Goal: Information Seeking & Learning: Learn about a topic

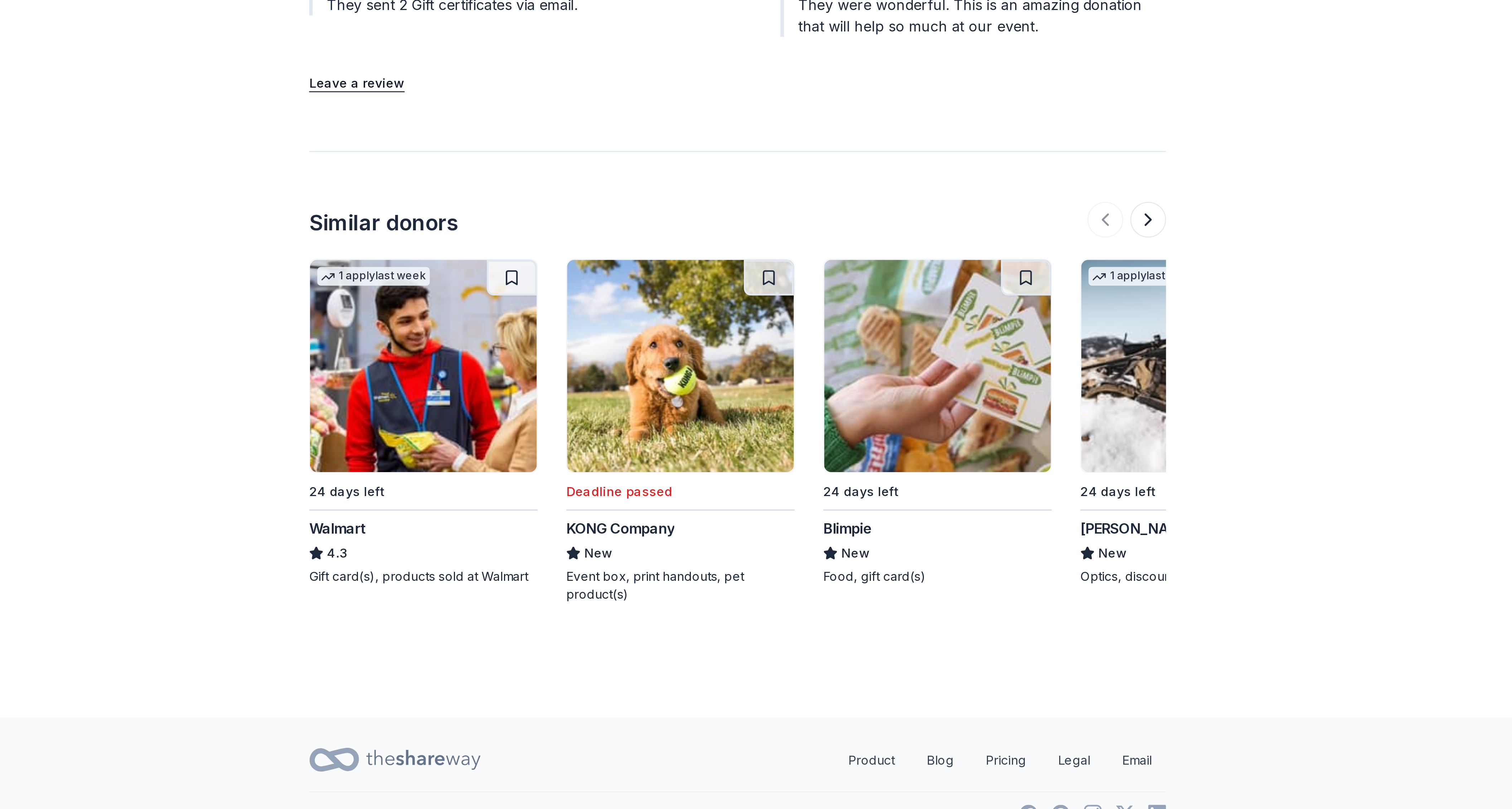
scroll to position [293, 0]
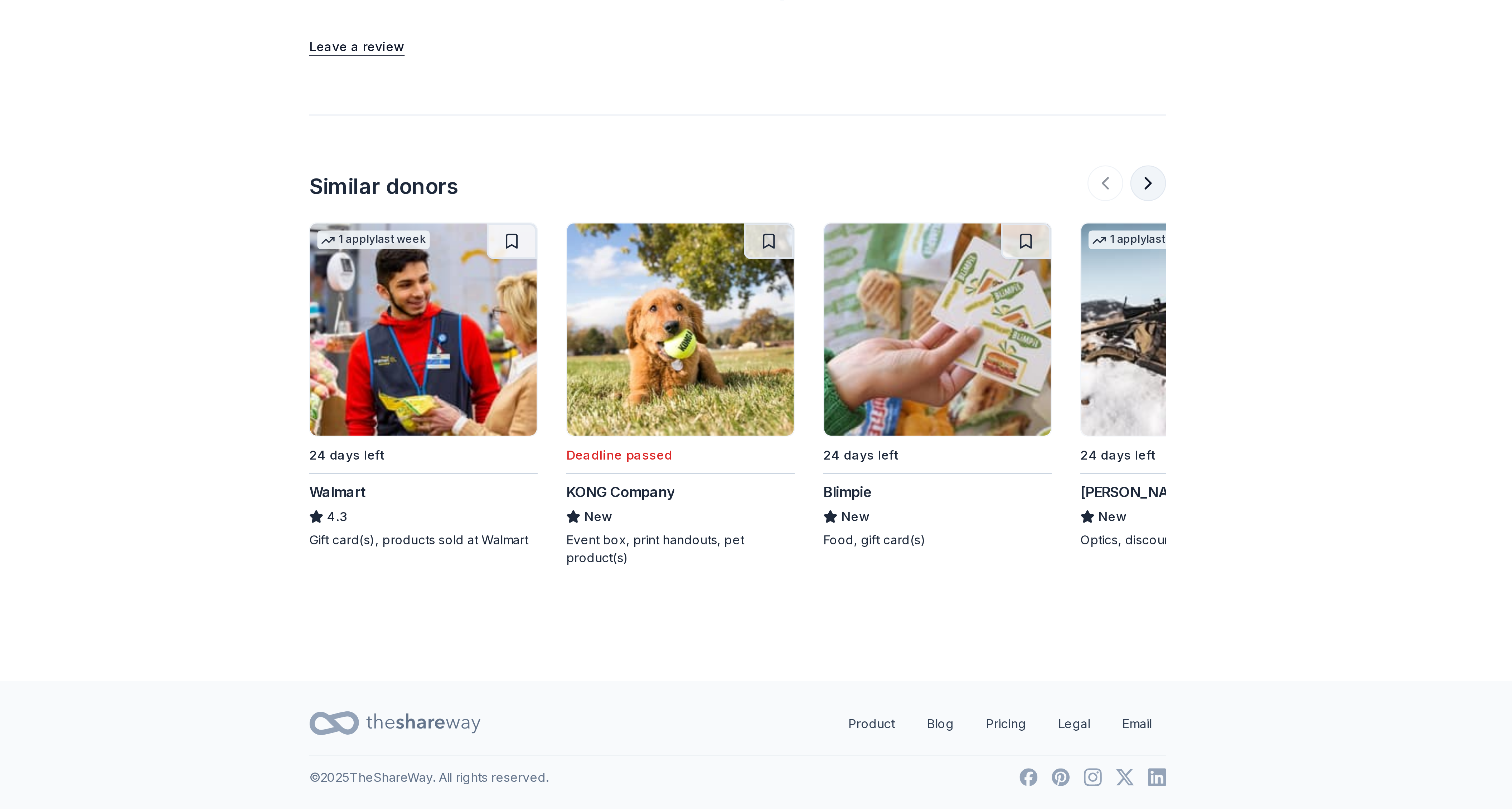
click at [922, 560] on button at bounding box center [920, 558] width 14 height 14
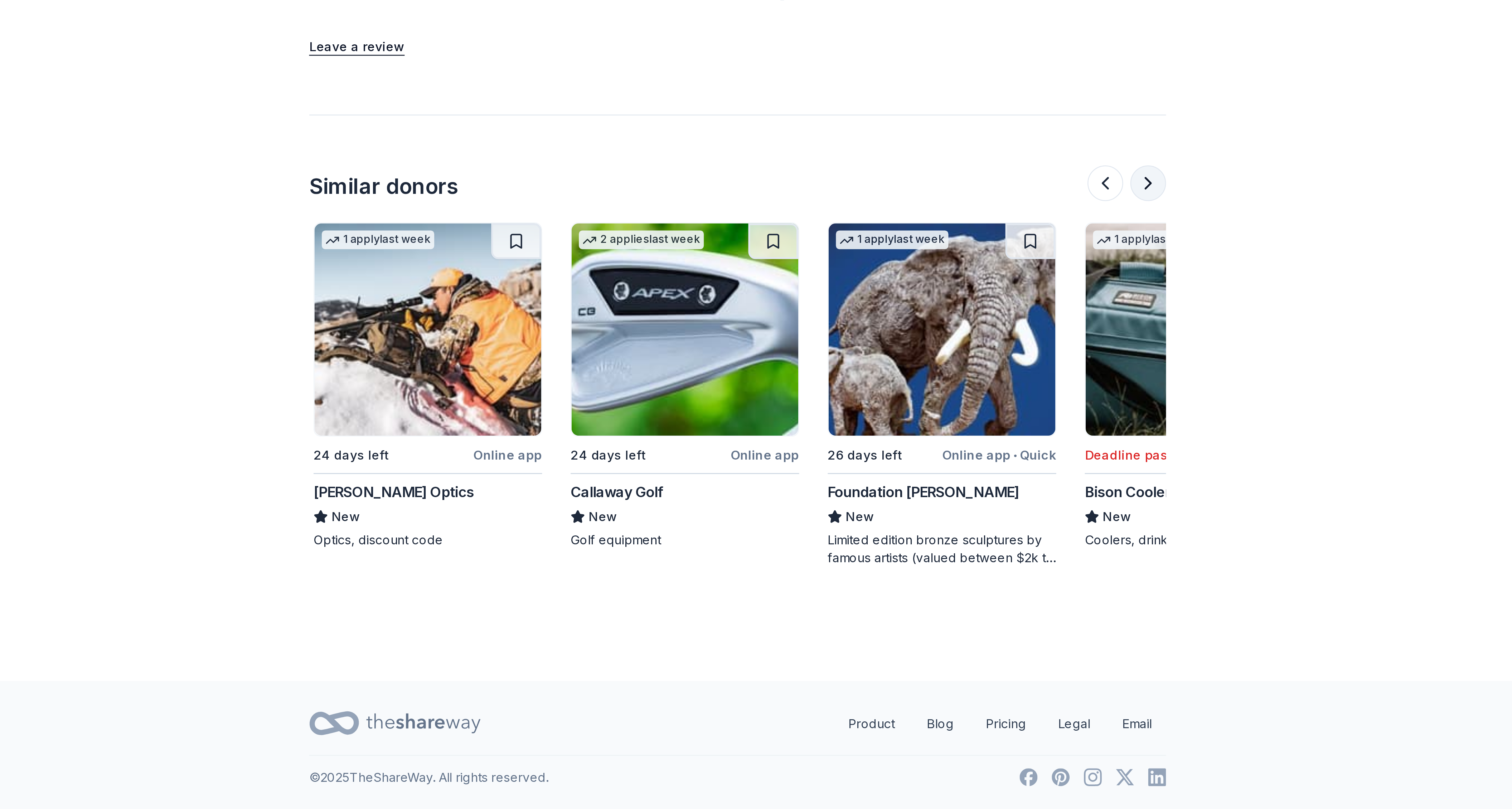
scroll to position [0, 309]
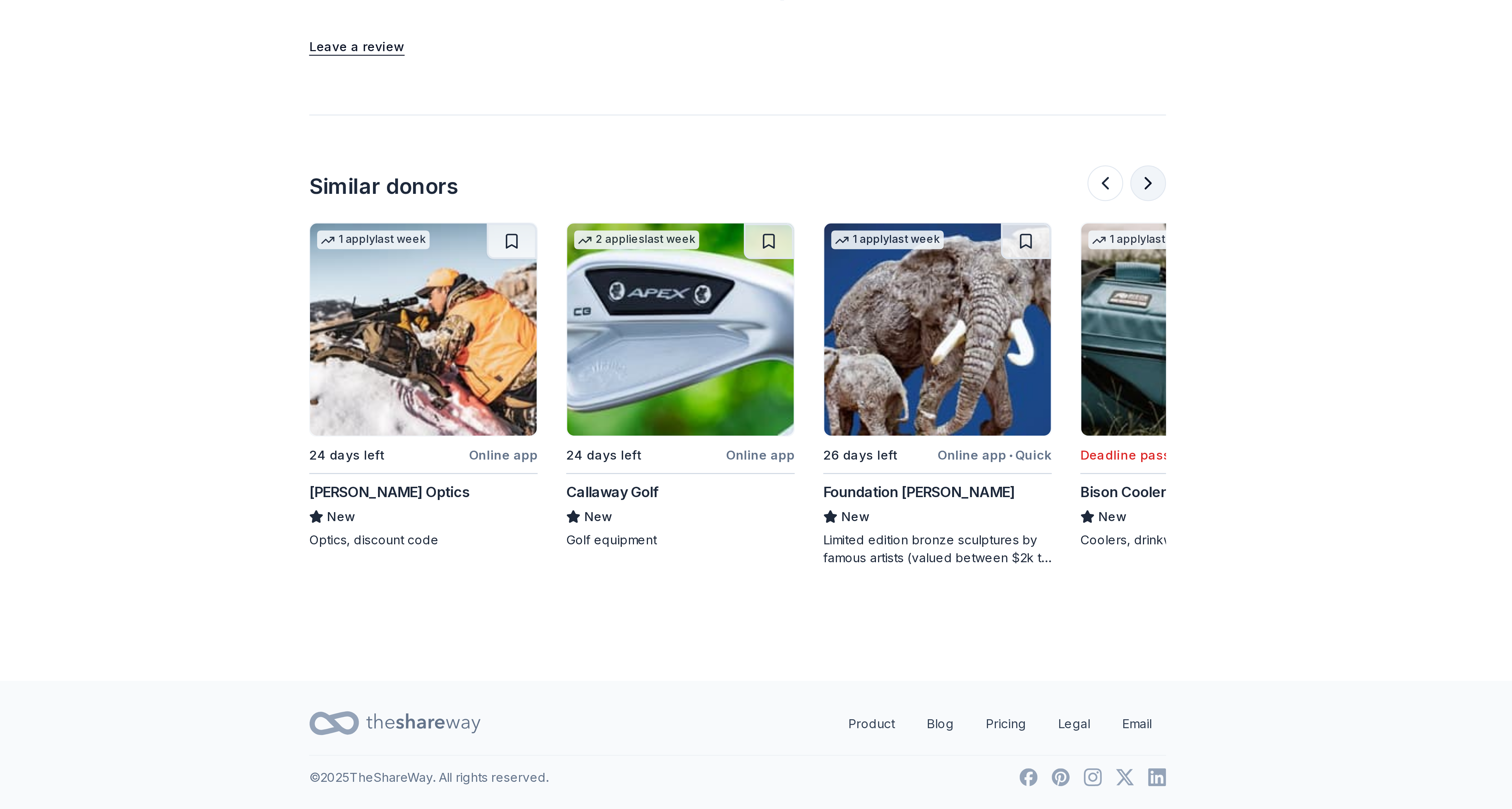
click at [922, 558] on button at bounding box center [920, 558] width 14 height 14
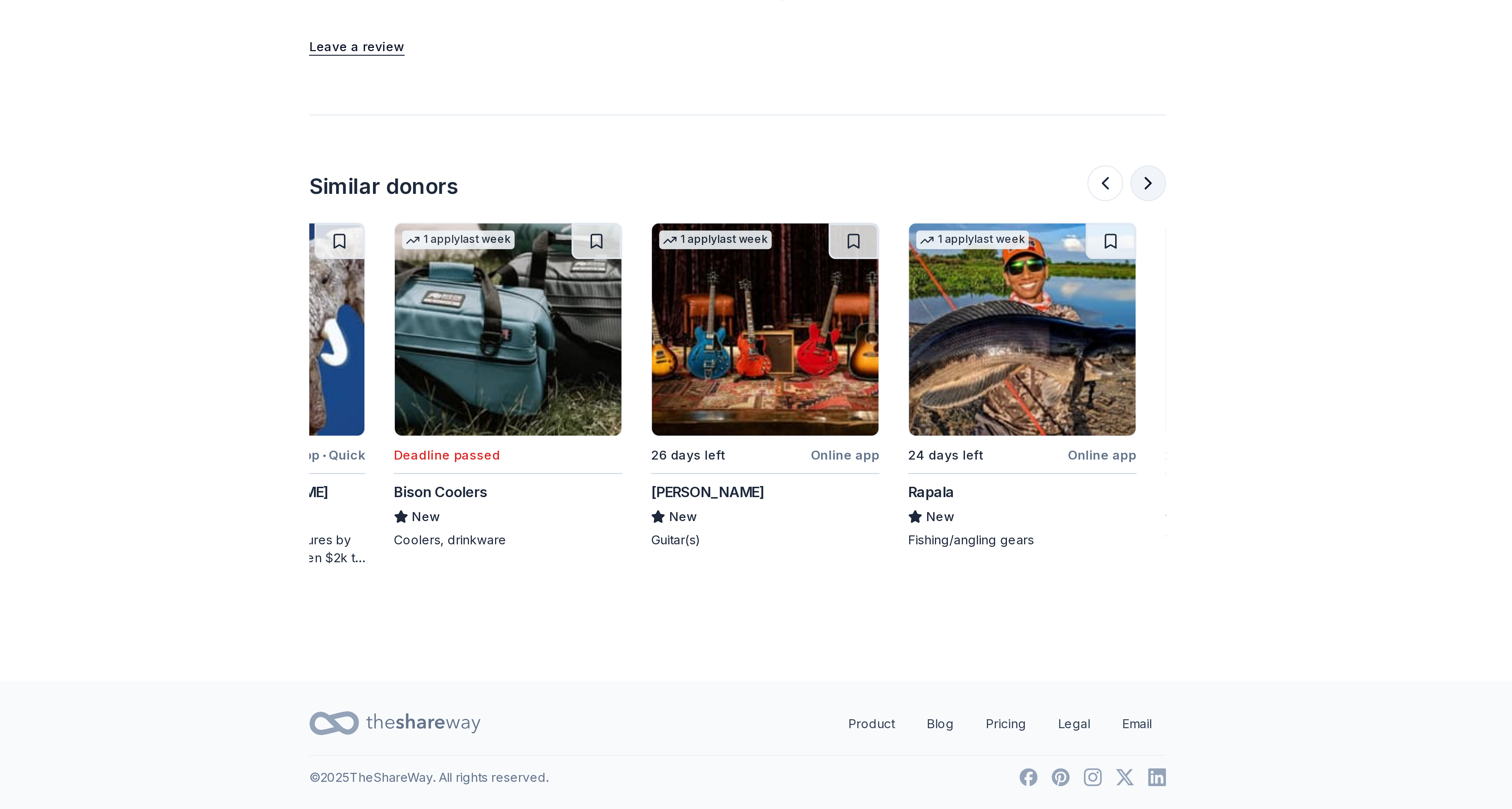
scroll to position [0, 619]
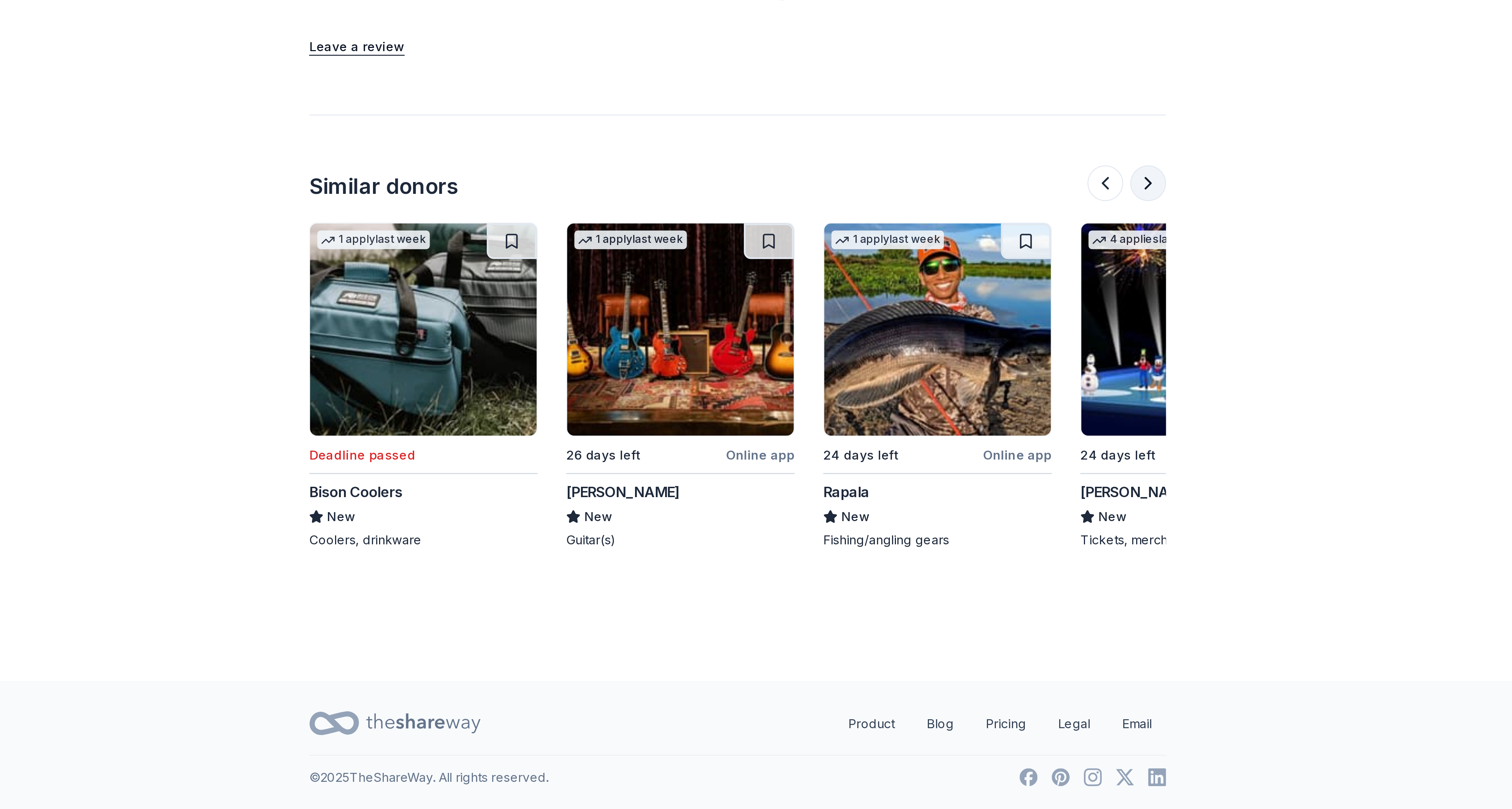
click at [918, 555] on button at bounding box center [920, 558] width 14 height 14
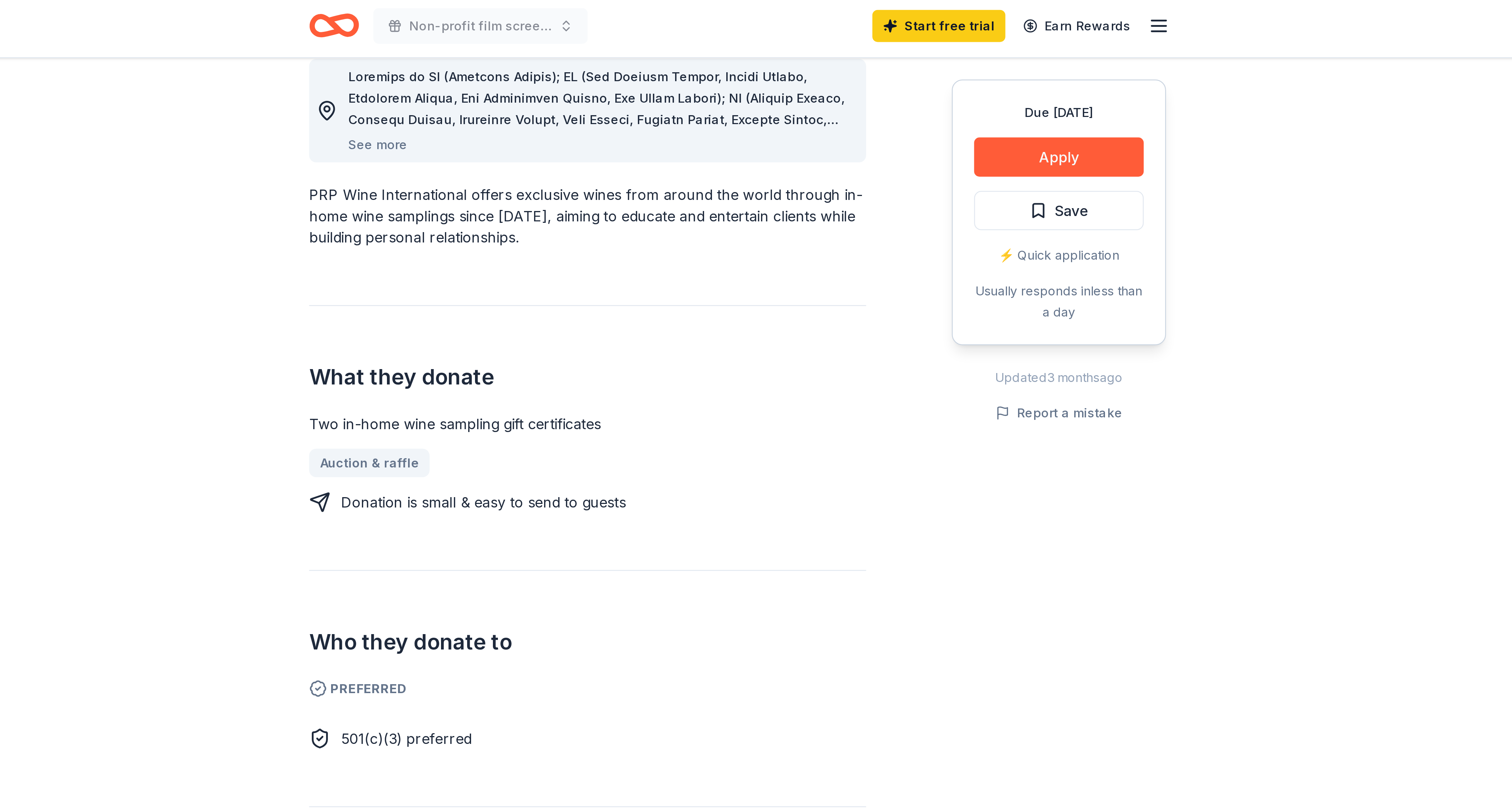
scroll to position [0, 0]
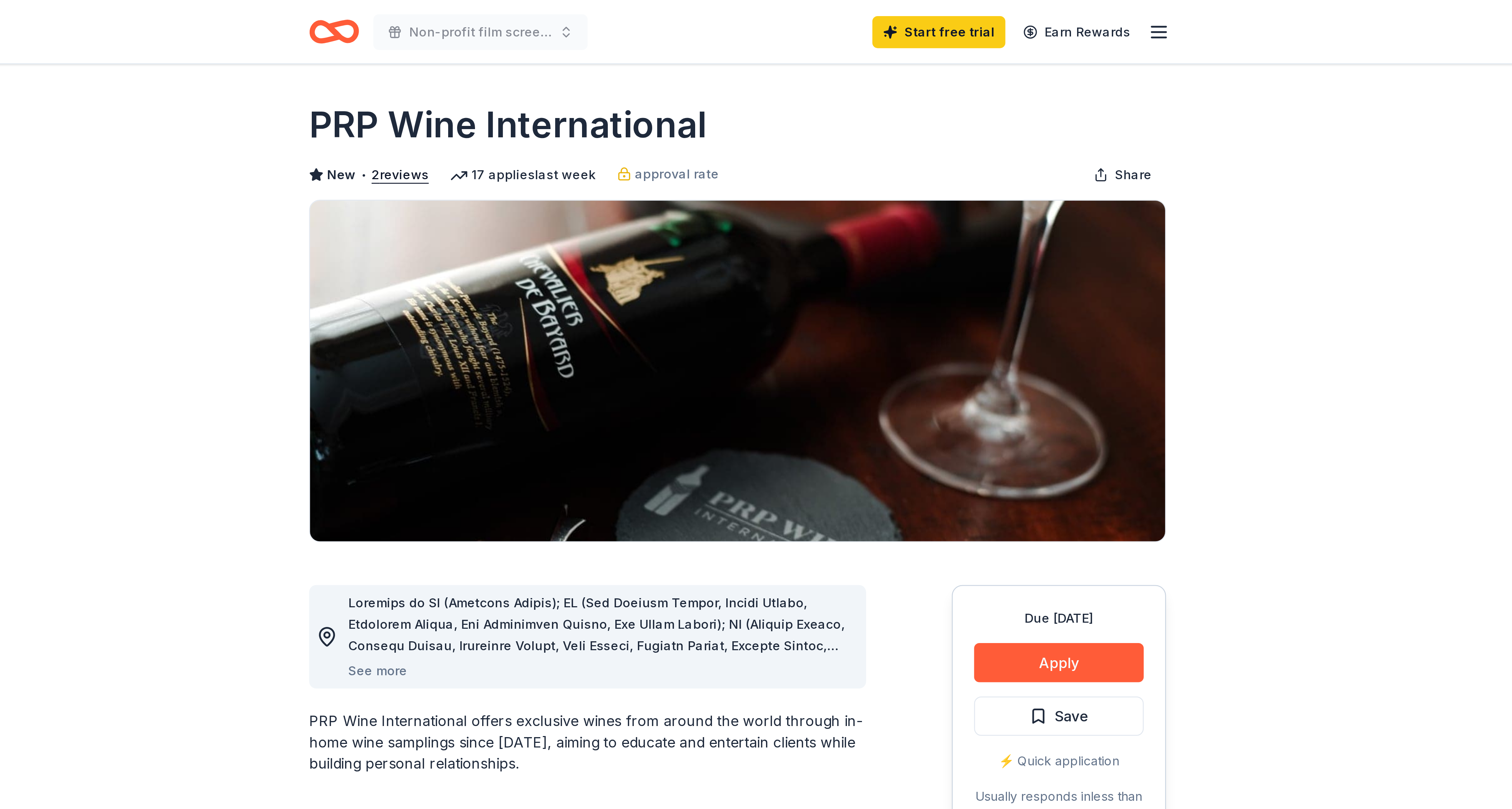
click at [595, 12] on icon "Home" at bounding box center [598, 12] width 11 height 7
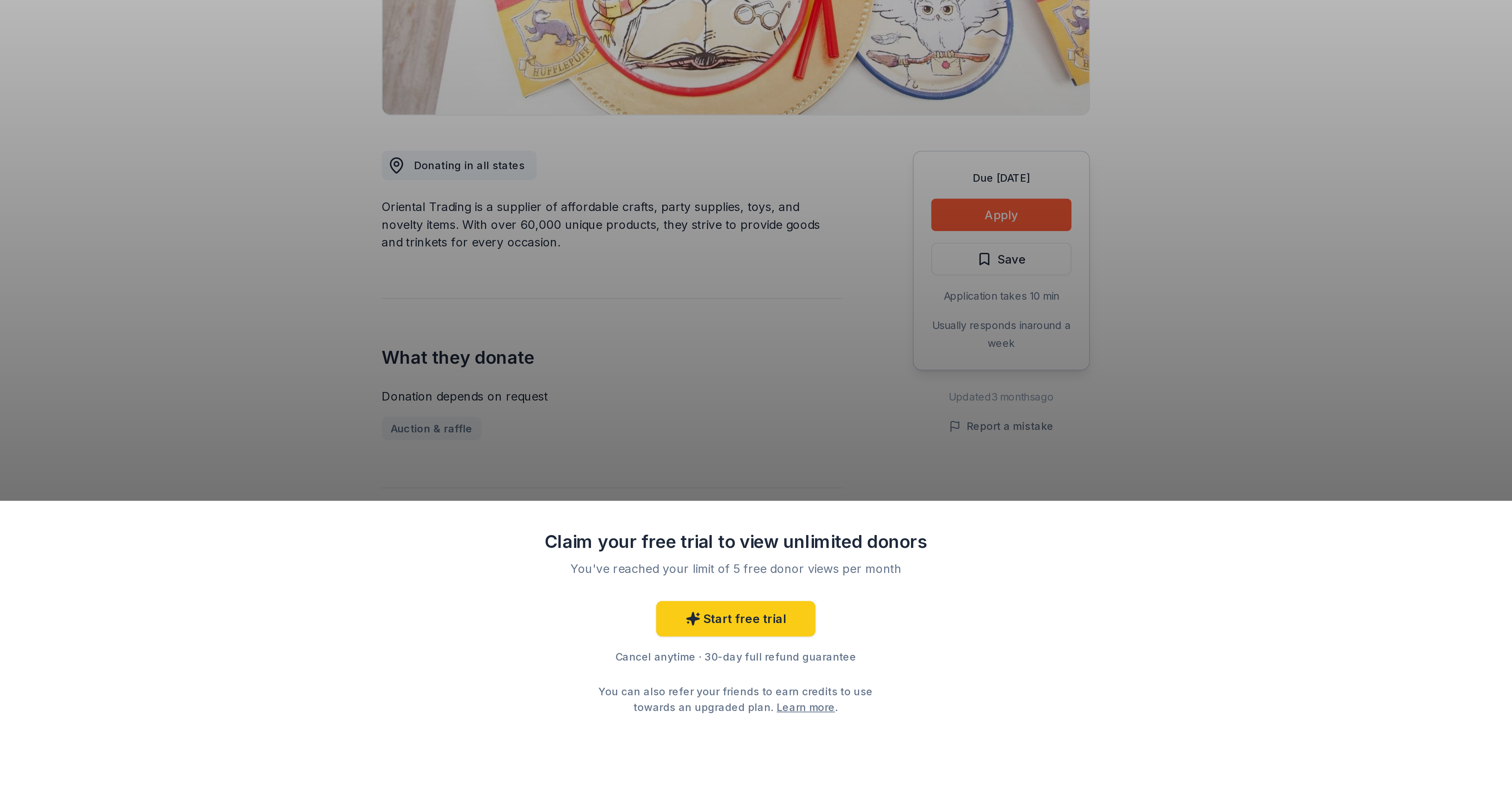
click at [984, 486] on div "Claim your free trial to view unlimited donors You've reached your limit of 5 f…" at bounding box center [756, 607] width 1512 height 405
